Goal: Contribute content: Add original content to the website for others to see

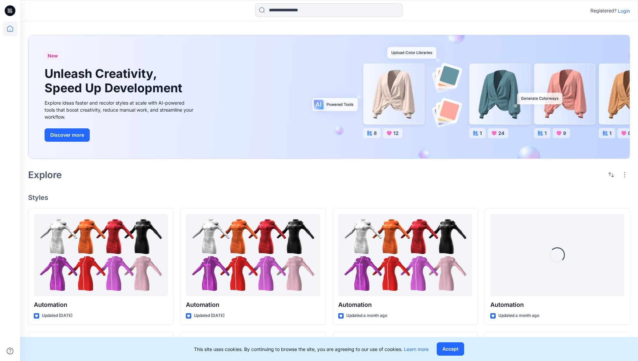
click at [622, 11] on p "Login" at bounding box center [623, 10] width 12 height 7
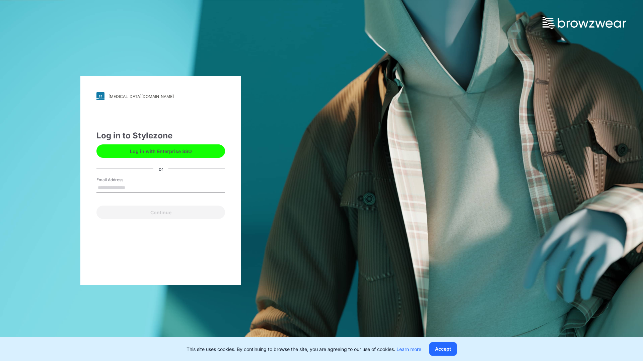
click at [132, 187] on input "Email Address" at bounding box center [160, 188] width 129 height 10
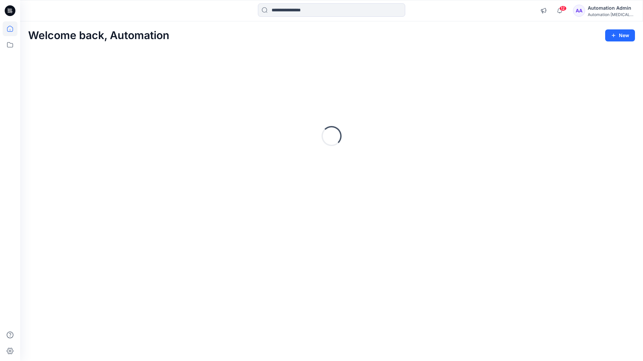
click at [13, 29] on icon at bounding box center [10, 29] width 6 height 6
click at [614, 37] on icon "button" at bounding box center [612, 35] width 5 height 5
click at [586, 53] on button "New Style" at bounding box center [605, 52] width 58 height 13
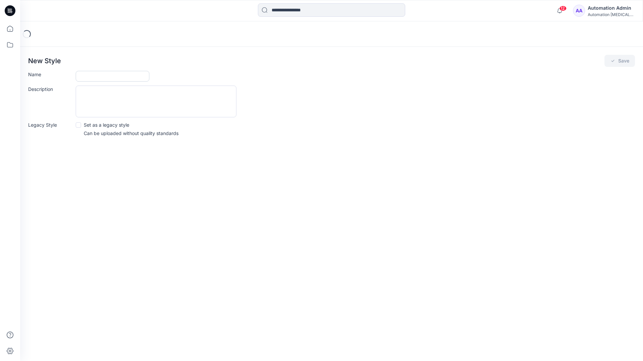
click at [89, 75] on input "Name" at bounding box center [113, 76] width 74 height 11
type input "**********"
click at [626, 61] on button "Save" at bounding box center [619, 61] width 30 height 12
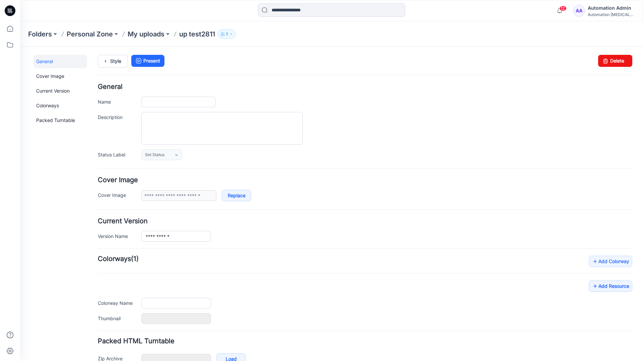
type input "**********"
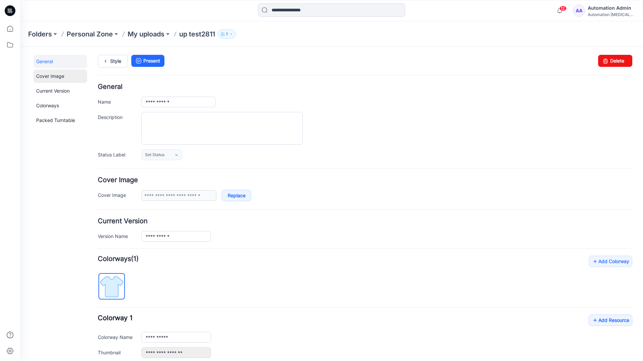
click at [49, 76] on link "Cover Image" at bounding box center [60, 76] width 54 height 13
click at [46, 89] on link "Current Version" at bounding box center [60, 90] width 54 height 13
click at [49, 105] on link "Colorways" at bounding box center [60, 105] width 54 height 13
click at [51, 121] on link "Packed Turntable" at bounding box center [60, 120] width 54 height 13
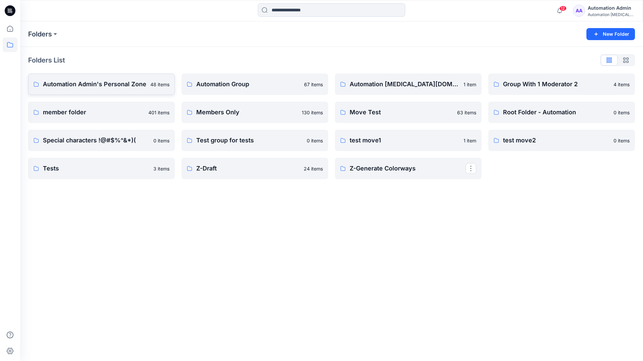
click at [107, 86] on p "Automation Admin's Personal Zone" at bounding box center [94, 84] width 103 height 9
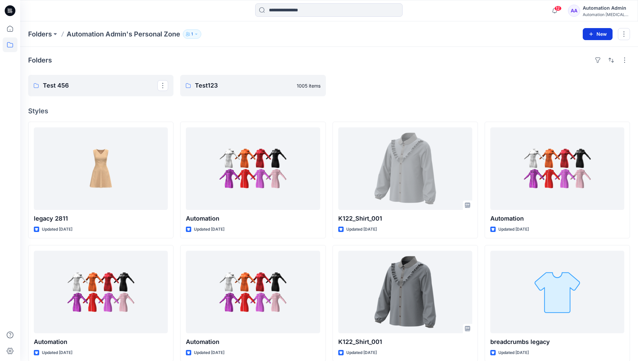
click at [590, 33] on icon "button" at bounding box center [590, 33] width 5 height 5
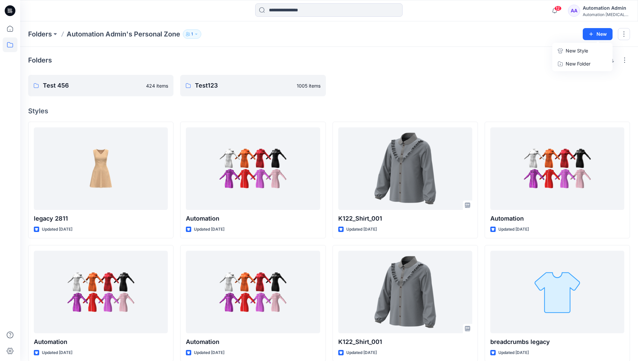
click at [584, 50] on p "New Style" at bounding box center [576, 51] width 22 height 8
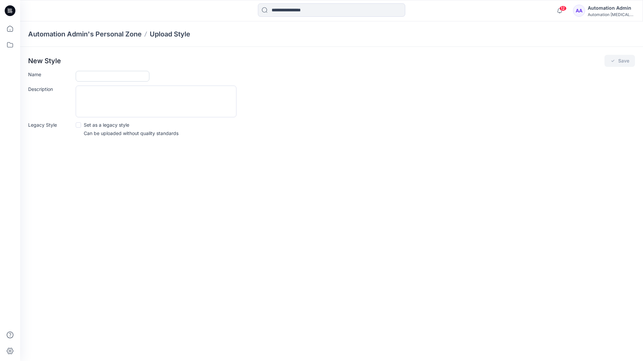
click at [89, 75] on input "Name" at bounding box center [113, 76] width 74 height 11
type input "**********"
click at [79, 124] on span at bounding box center [78, 124] width 5 height 5
click at [621, 62] on button "Save" at bounding box center [619, 61] width 30 height 12
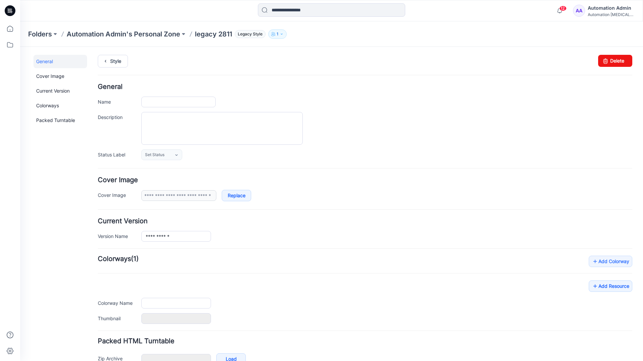
type input "**********"
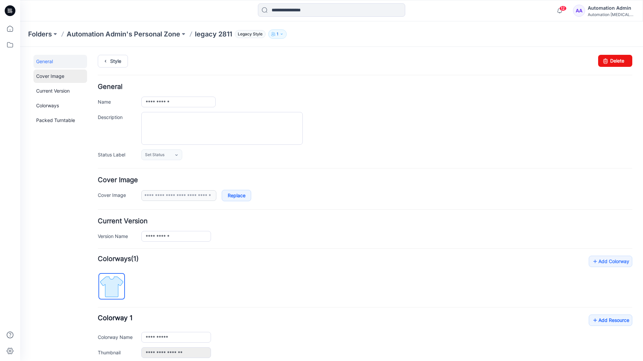
click at [51, 76] on link "Cover Image" at bounding box center [60, 76] width 54 height 13
click at [51, 93] on link "Current Version" at bounding box center [60, 90] width 54 height 13
click at [49, 105] on link "Colorways" at bounding box center [60, 105] width 54 height 13
click at [53, 120] on link "Packed Turntable" at bounding box center [60, 120] width 54 height 13
click at [607, 60] on link "Delete" at bounding box center [615, 61] width 34 height 12
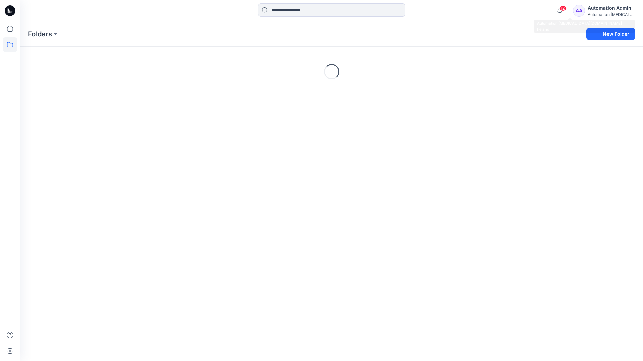
click at [608, 14] on div "Automation [MEDICAL_DATA]..." at bounding box center [610, 14] width 47 height 5
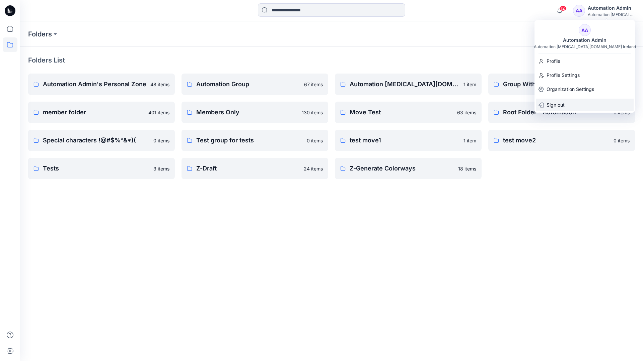
click at [559, 104] on p "Sign out" at bounding box center [555, 105] width 18 height 13
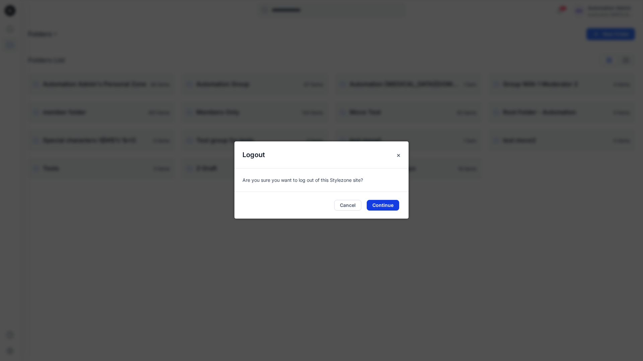
click at [390, 203] on button "Continue" at bounding box center [382, 205] width 32 height 11
